Goal: Task Accomplishment & Management: Complete application form

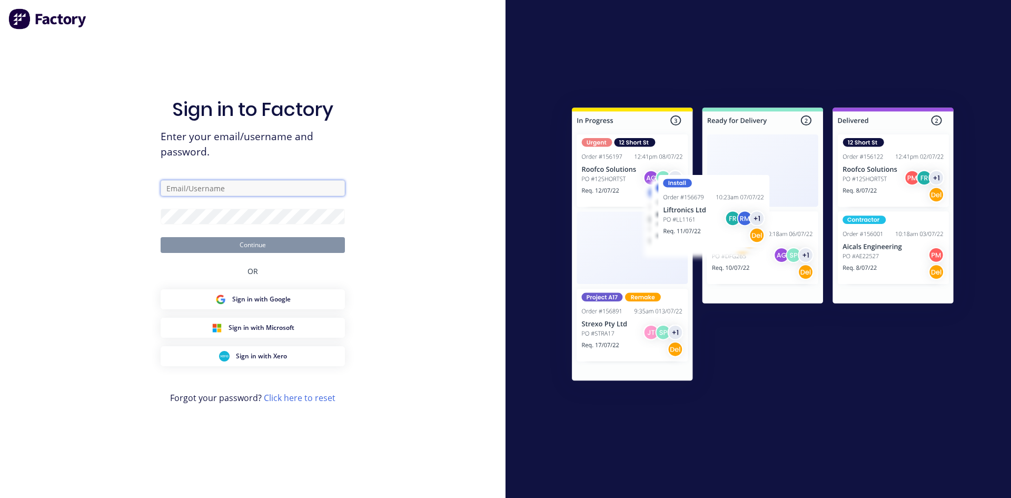
type input "trevor@fwt-au.com"
click at [206, 250] on button "Continue" at bounding box center [253, 245] width 184 height 16
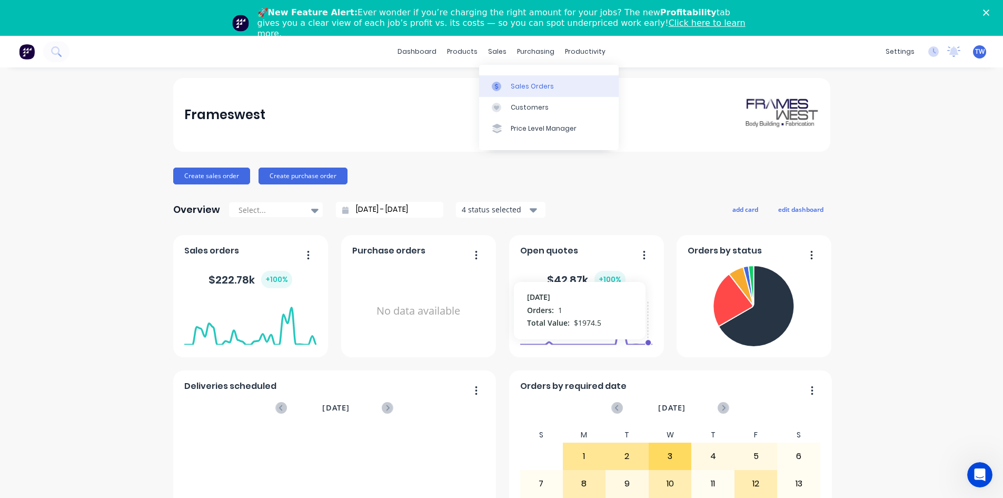
click at [522, 86] on div "Sales Orders" at bounding box center [532, 86] width 43 height 9
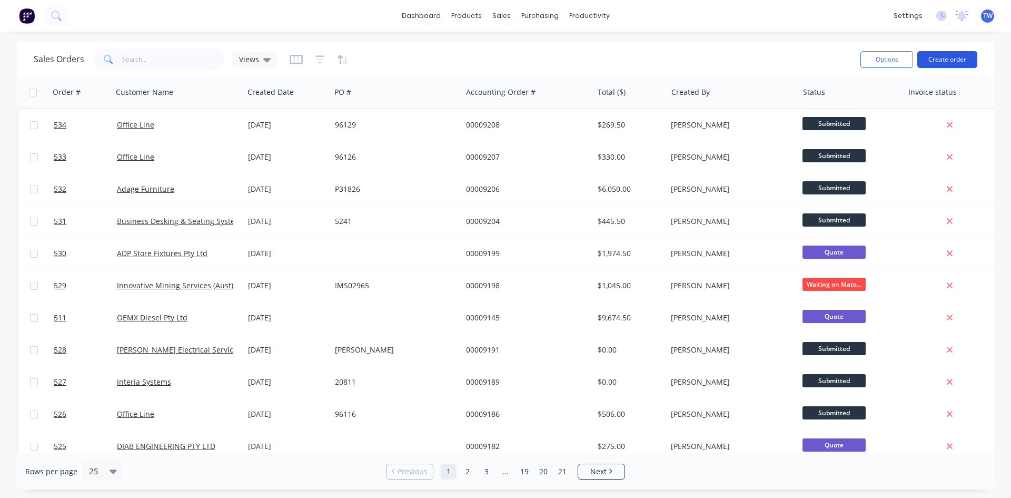
click at [954, 56] on button "Create order" at bounding box center [947, 59] width 60 height 17
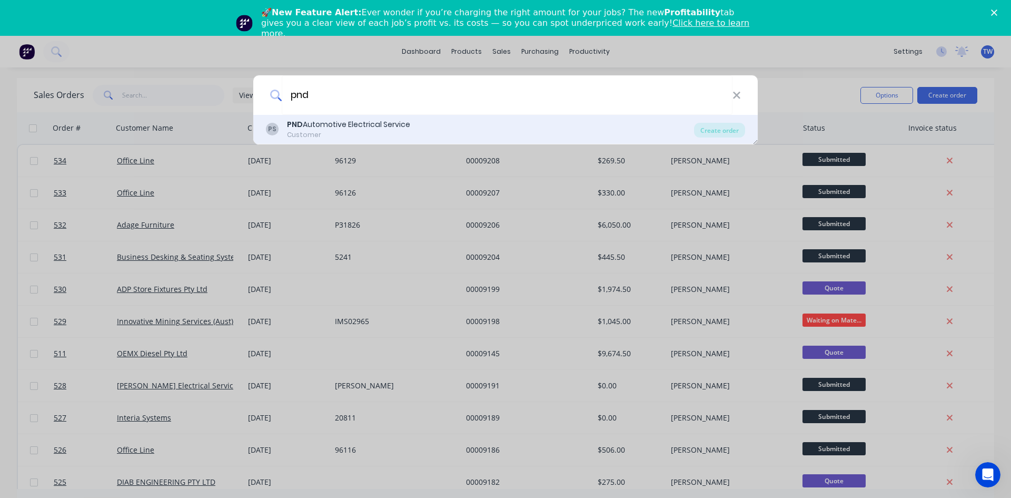
type input "pnd"
click at [396, 130] on div "PND Automotive Electrical Service" at bounding box center [348, 124] width 123 height 11
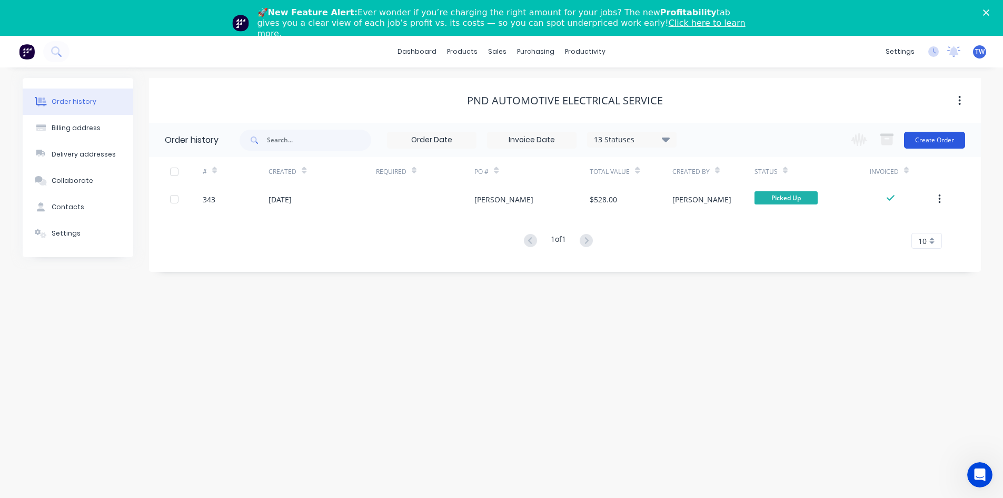
click at [929, 133] on button "Create Order" at bounding box center [934, 140] width 61 height 17
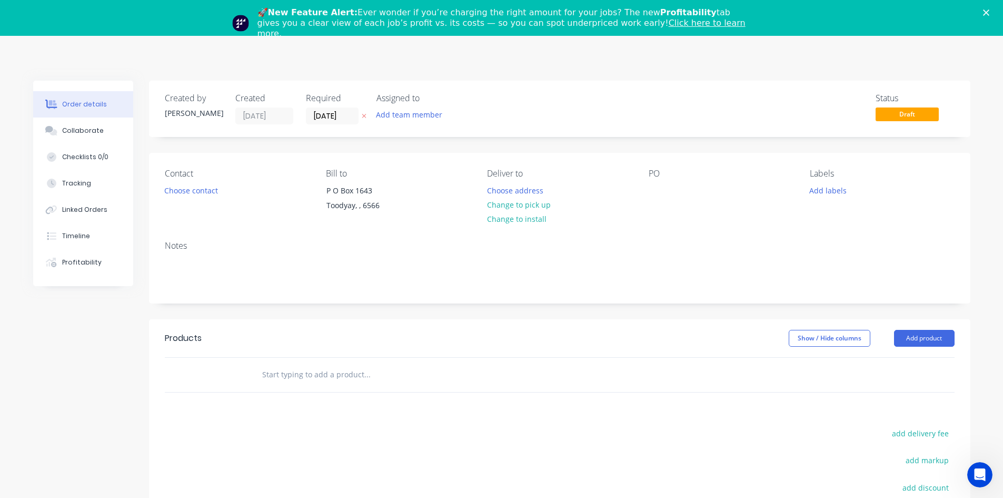
click at [362, 116] on icon at bounding box center [364, 116] width 5 height 6
click at [499, 208] on button "Change to pick up" at bounding box center [518, 204] width 75 height 14
click at [652, 192] on div at bounding box center [657, 190] width 17 height 15
click at [930, 338] on button "Add product" at bounding box center [924, 338] width 61 height 17
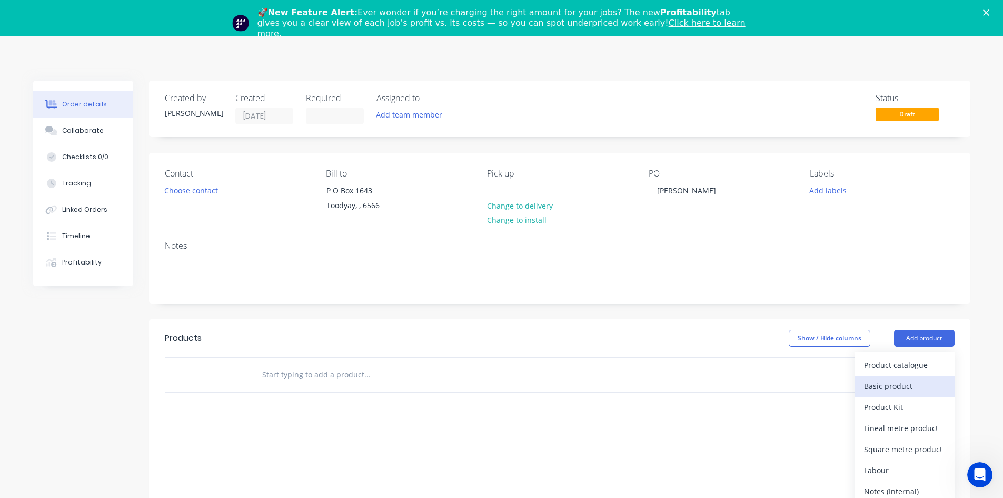
click at [907, 381] on div "Basic product" at bounding box center [904, 385] width 81 height 15
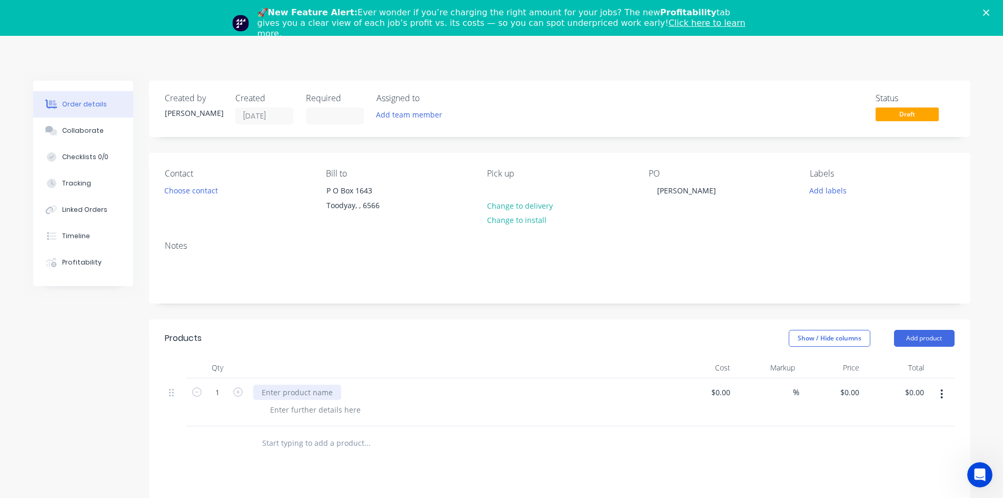
click at [322, 397] on div at bounding box center [297, 391] width 88 height 15
click at [857, 393] on input "0" at bounding box center [858, 391] width 12 height 15
type input "$1,225.00"
click at [990, 11] on polygon "Close" at bounding box center [986, 12] width 6 height 6
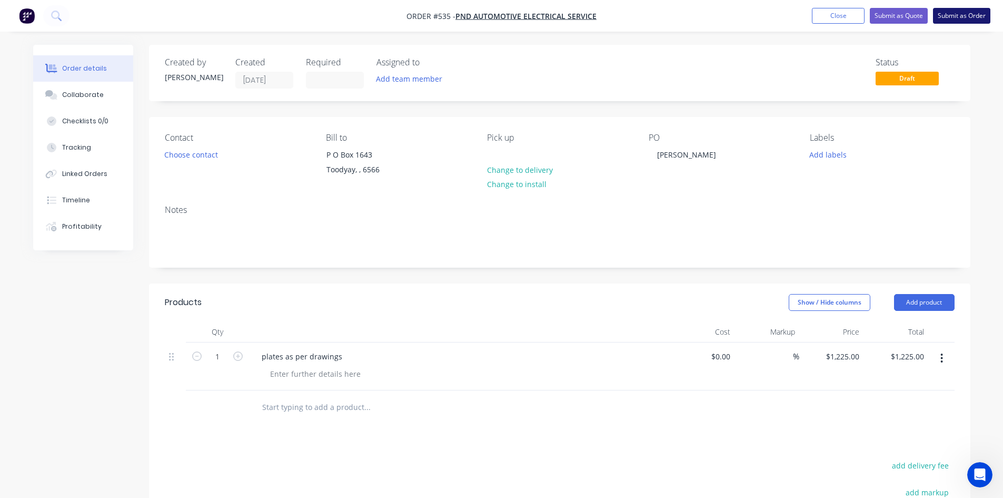
click at [963, 16] on button "Submit as Order" at bounding box center [961, 16] width 57 height 16
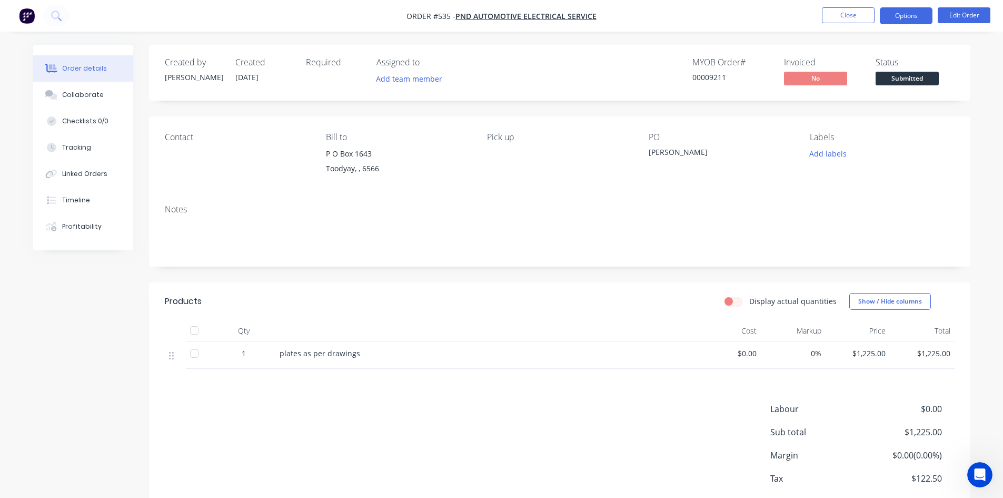
click at [907, 15] on button "Options" at bounding box center [906, 15] width 53 height 17
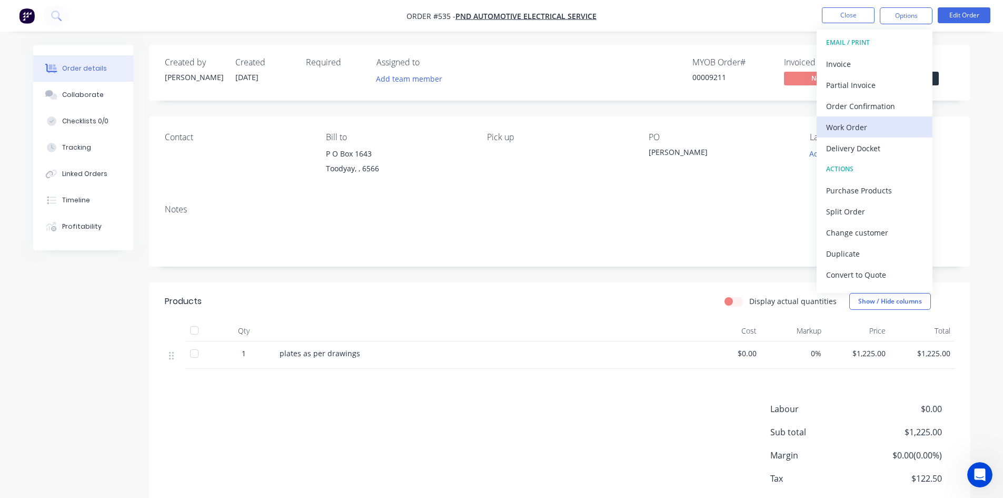
click at [864, 124] on div "Work Order" at bounding box center [874, 127] width 97 height 15
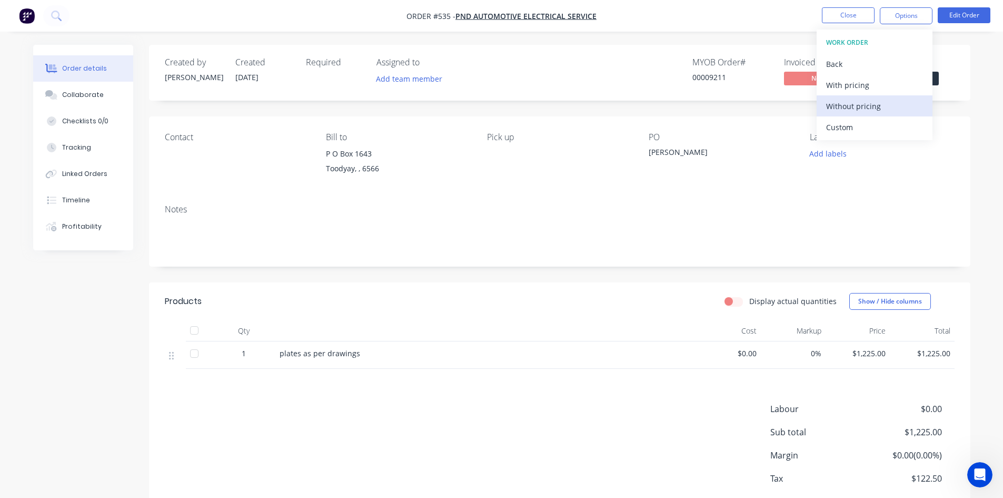
click at [866, 111] on div "Without pricing" at bounding box center [874, 105] width 97 height 15
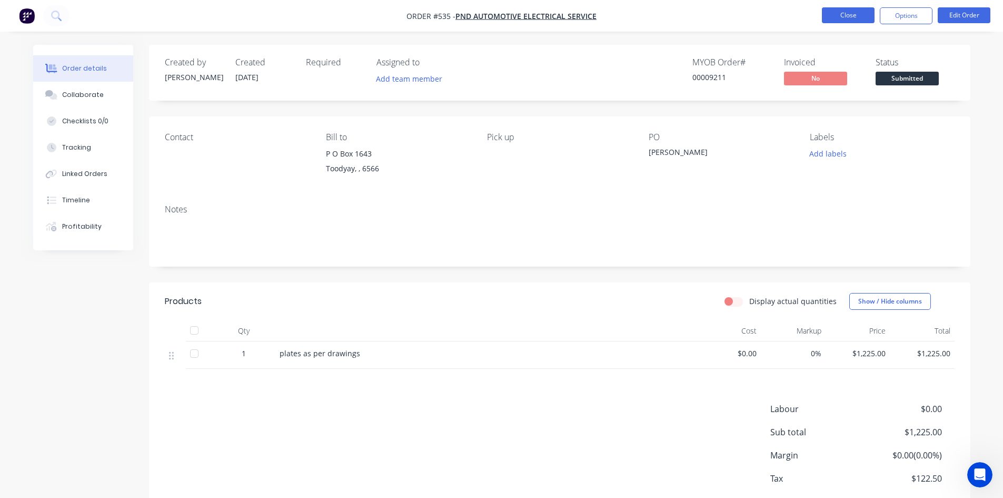
click at [842, 11] on button "Close" at bounding box center [848, 15] width 53 height 16
